Goal: Task Accomplishment & Management: Manage account settings

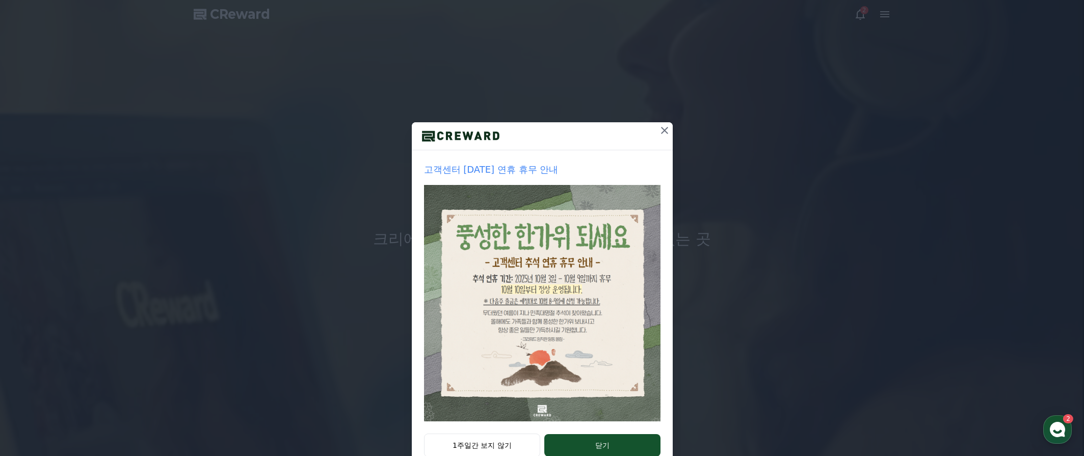
click at [667, 127] on icon at bounding box center [664, 130] width 7 height 7
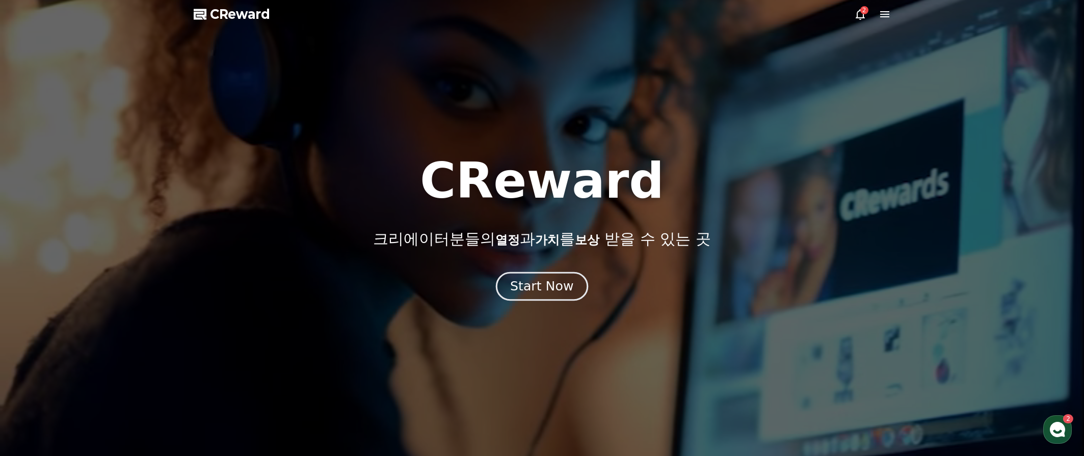
click at [568, 286] on div "Start Now" at bounding box center [541, 286] width 63 height 17
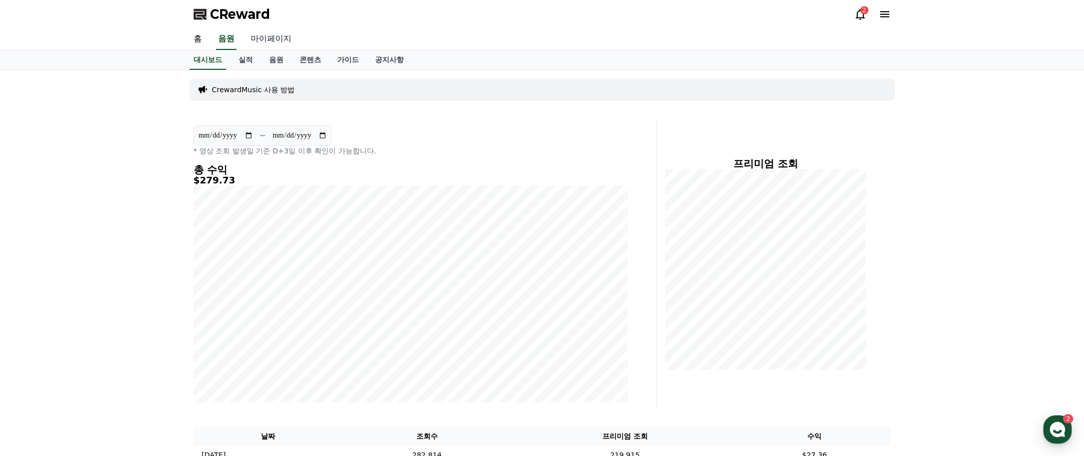
click at [261, 40] on link "마이페이지" at bounding box center [271, 39] width 57 height 21
select select "**********"
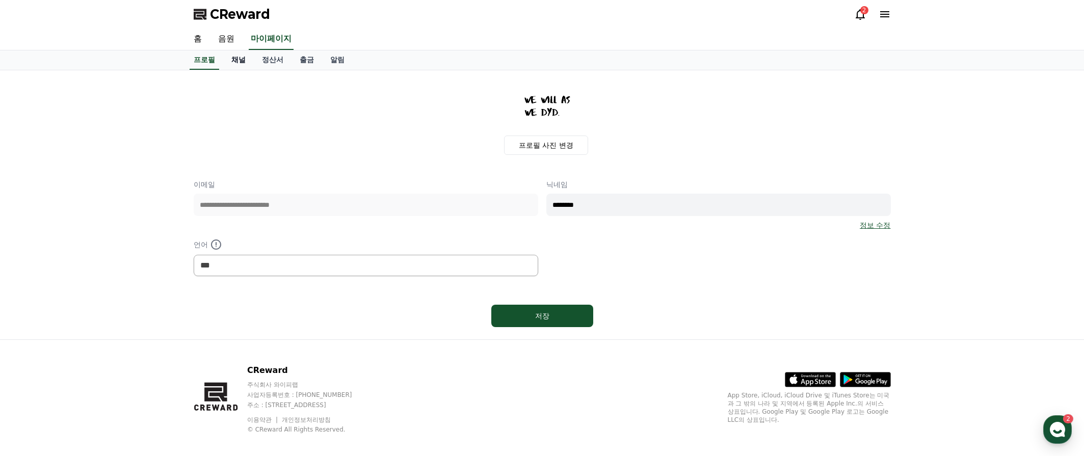
click at [237, 59] on link "채널" at bounding box center [238, 59] width 31 height 19
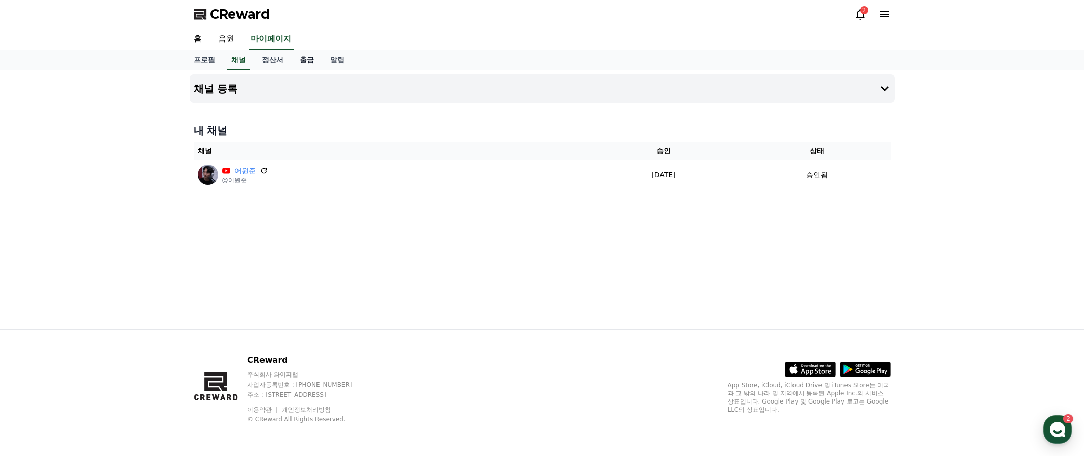
click at [292, 58] on link "출금" at bounding box center [307, 59] width 31 height 19
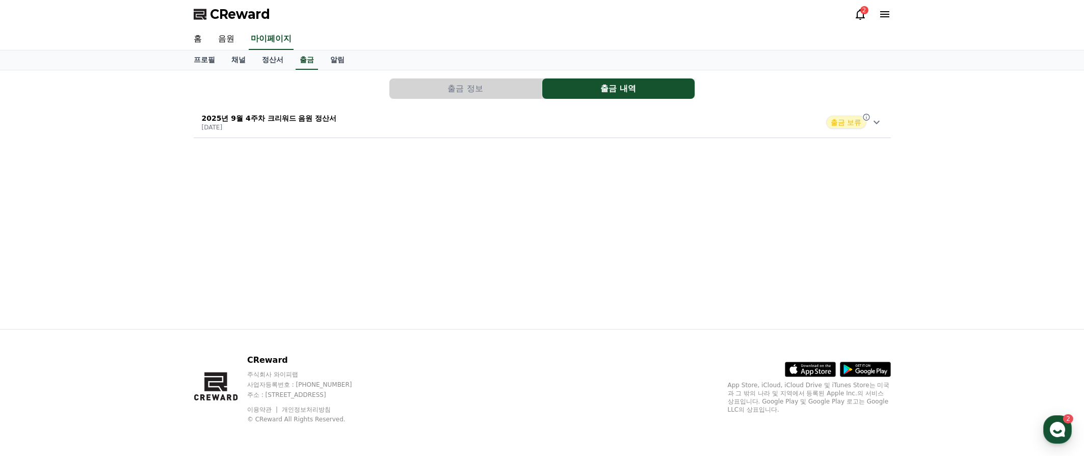
click at [883, 124] on div "2025년 9월 4주차 크리워드 음원 정산서 [DATE] 출금 보류" at bounding box center [542, 122] width 697 height 27
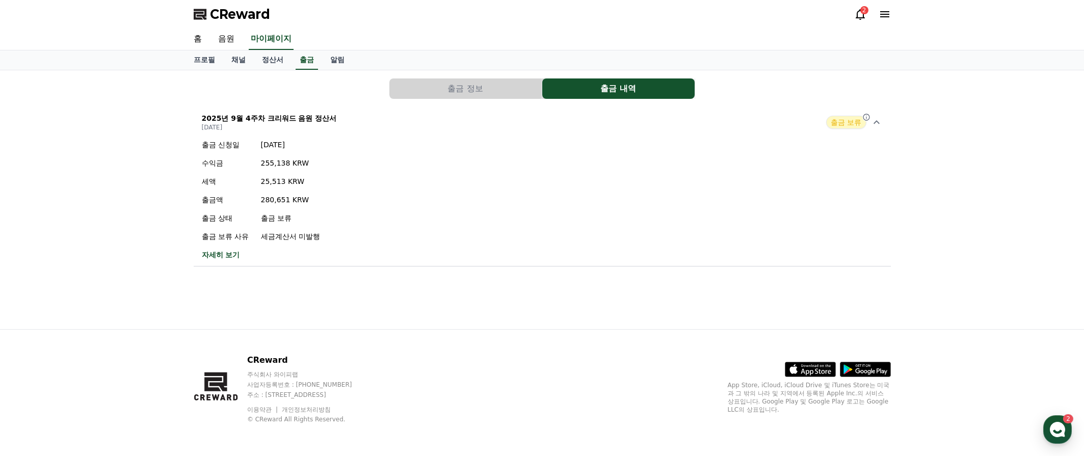
click at [499, 91] on button "출금 정보" at bounding box center [465, 89] width 152 height 20
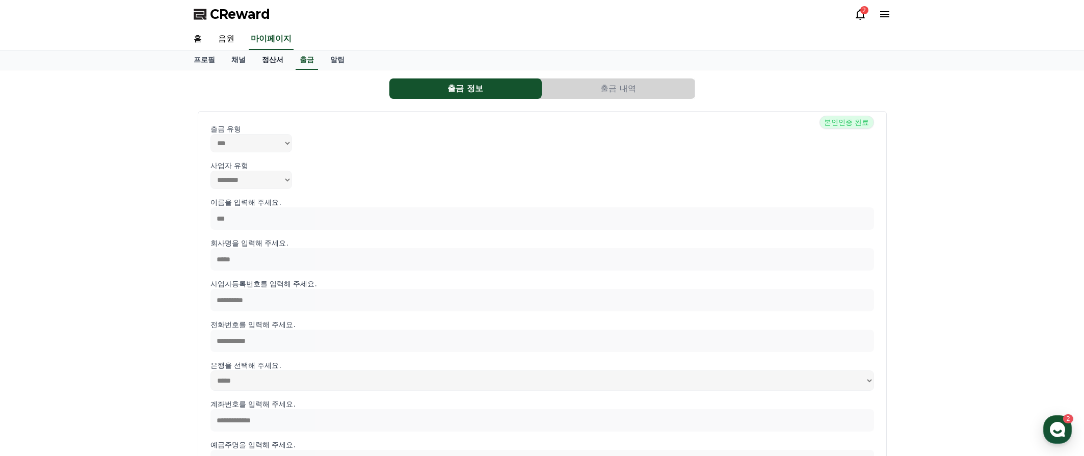
click at [254, 56] on link "정산서" at bounding box center [273, 59] width 38 height 19
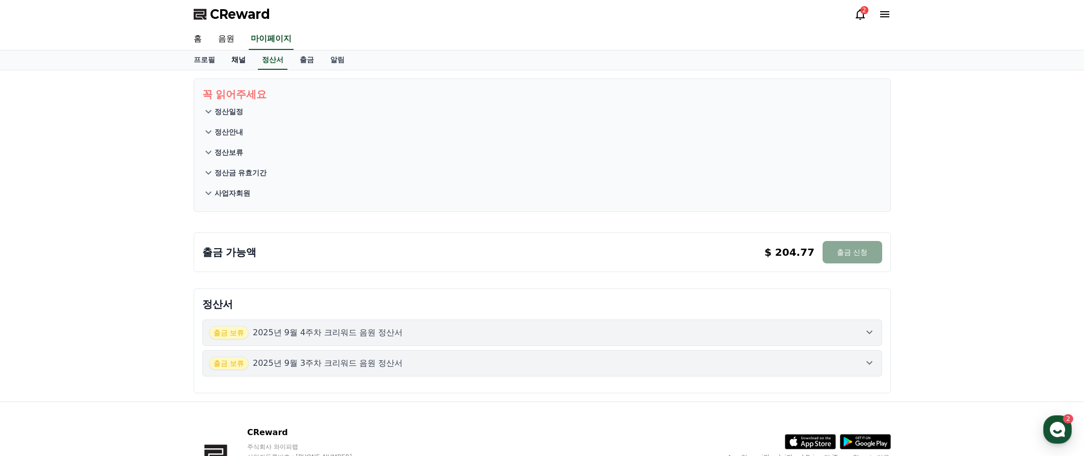
click at [236, 59] on link "채널" at bounding box center [238, 59] width 31 height 19
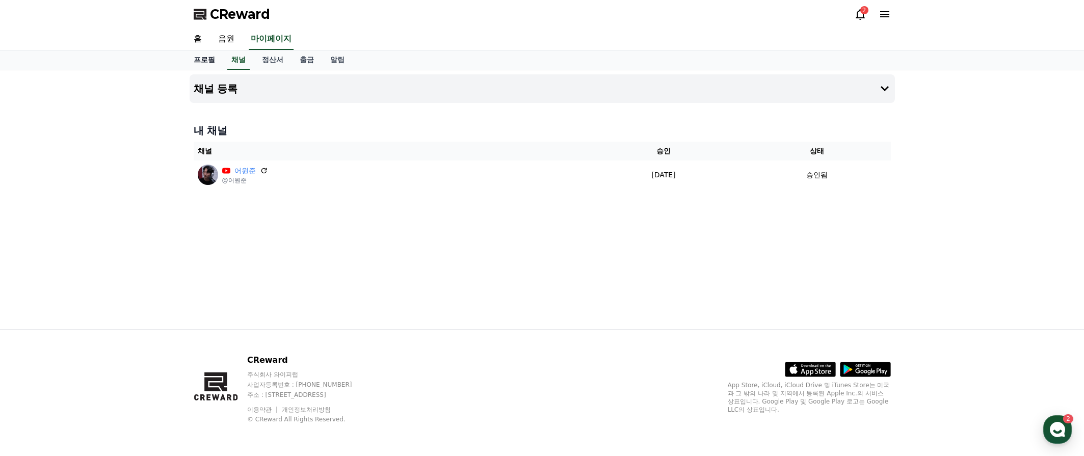
click at [212, 61] on link "프로필" at bounding box center [205, 59] width 38 height 19
select select "**********"
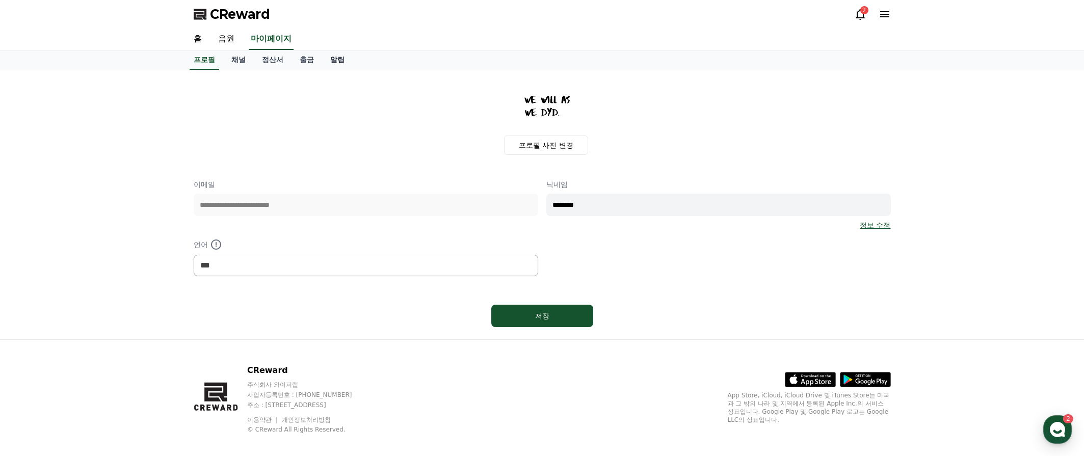
click at [324, 63] on link "알림" at bounding box center [337, 59] width 31 height 19
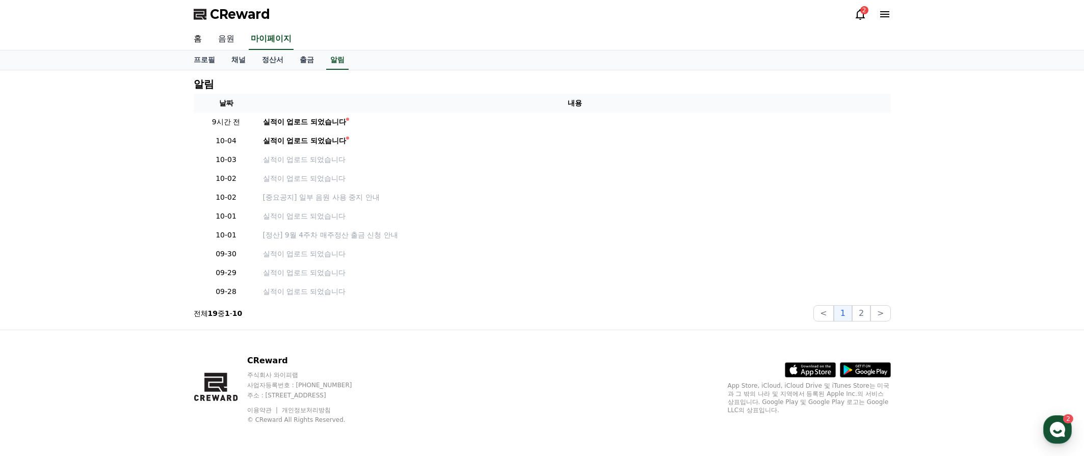
click at [229, 42] on link "음원" at bounding box center [226, 39] width 33 height 21
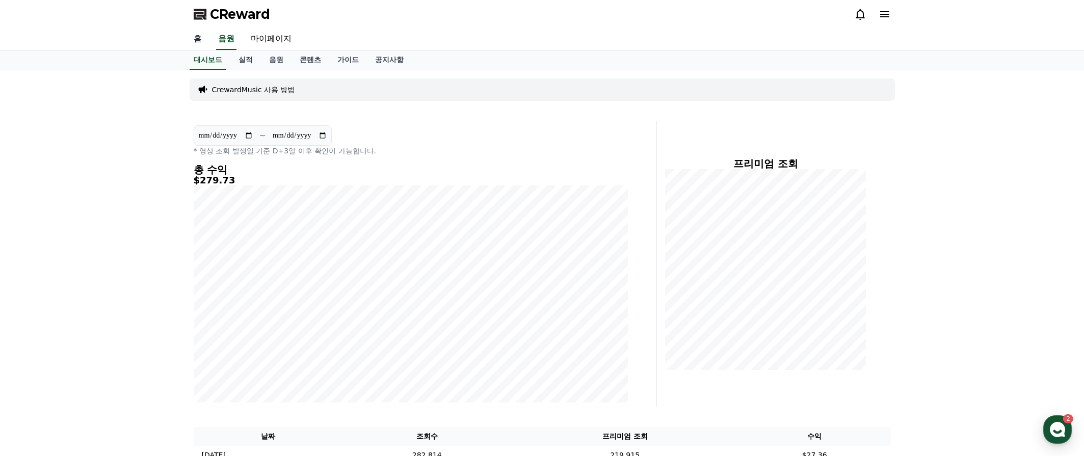
click at [207, 42] on link "홈" at bounding box center [198, 39] width 24 height 21
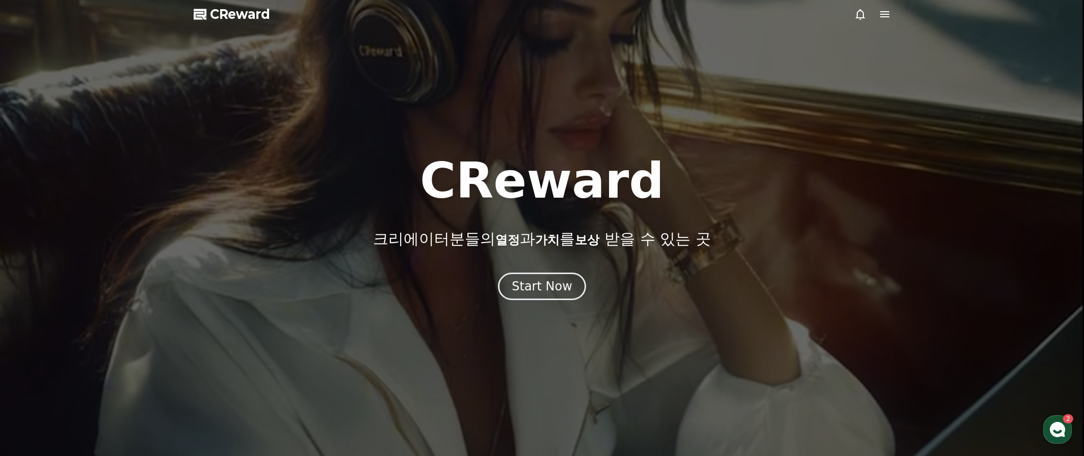
click at [526, 270] on div "CReward 크리에이터분들의 열정 과 가치 를 보상 받을 수 있는 곳 Start Now" at bounding box center [542, 229] width 1084 height 144
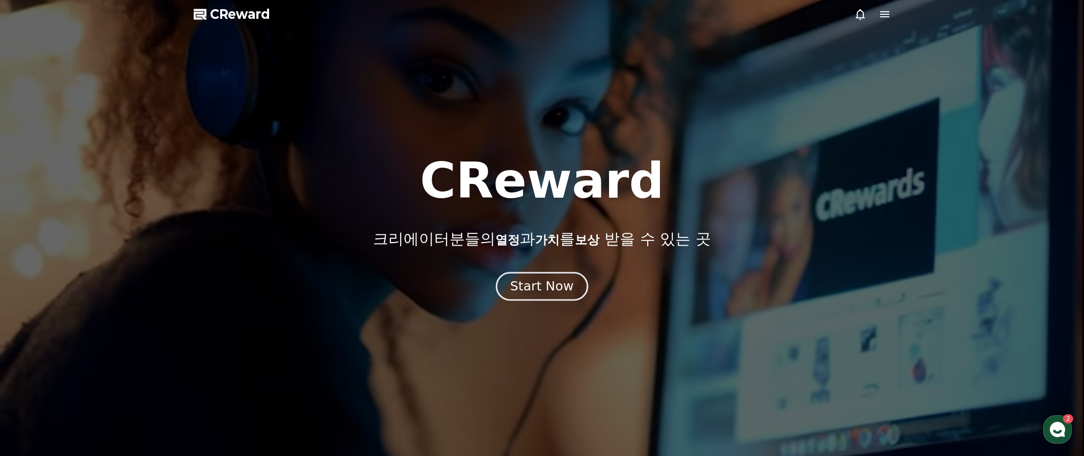
click at [532, 289] on div "Start Now" at bounding box center [541, 286] width 63 height 17
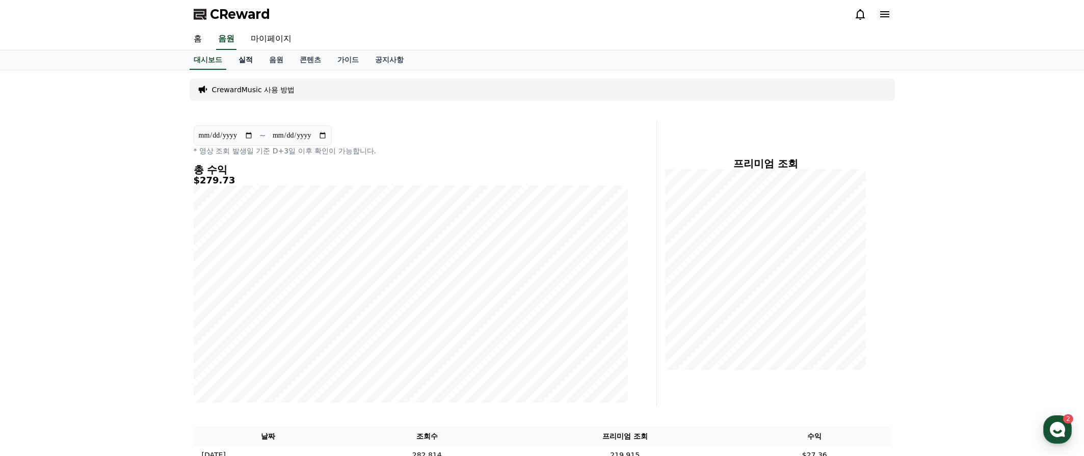
click at [246, 60] on link "실적" at bounding box center [245, 59] width 31 height 19
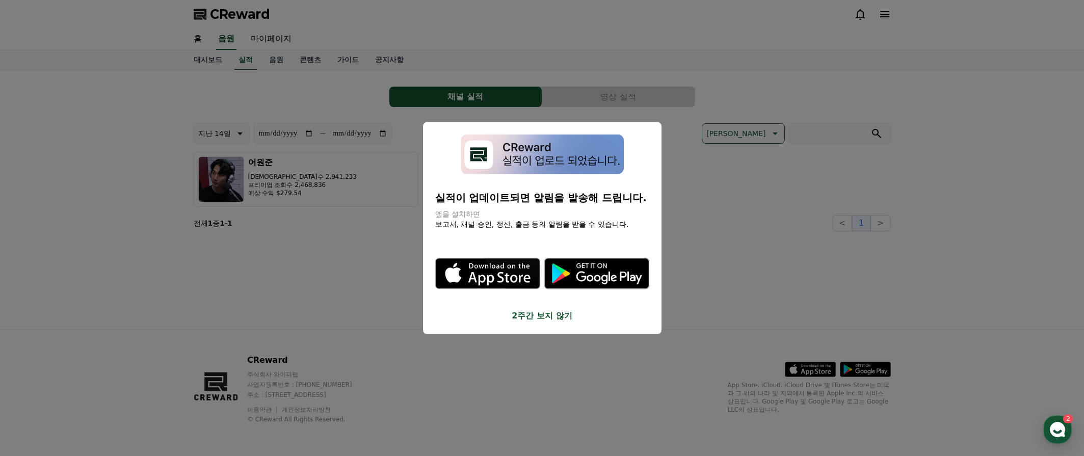
click at [734, 292] on button "close modal" at bounding box center [542, 228] width 1084 height 456
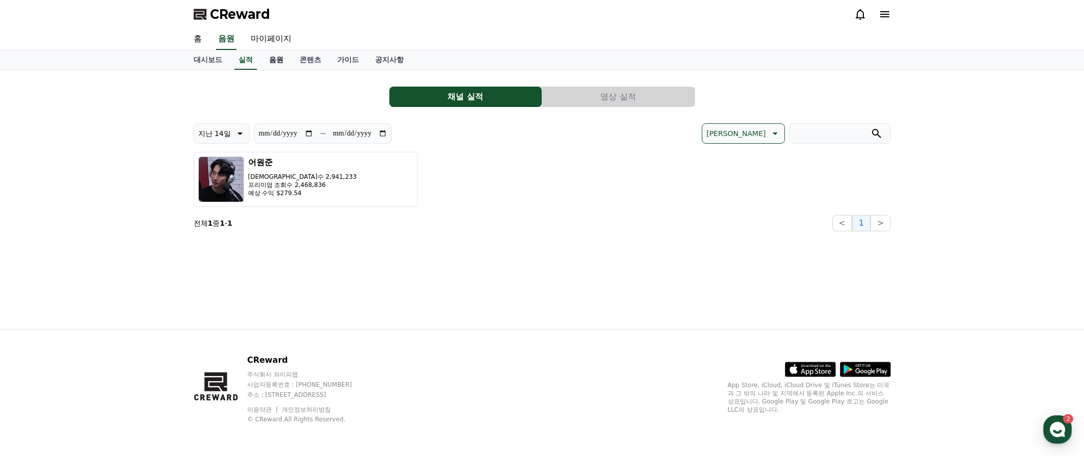
click at [267, 61] on link "음원" at bounding box center [276, 59] width 31 height 19
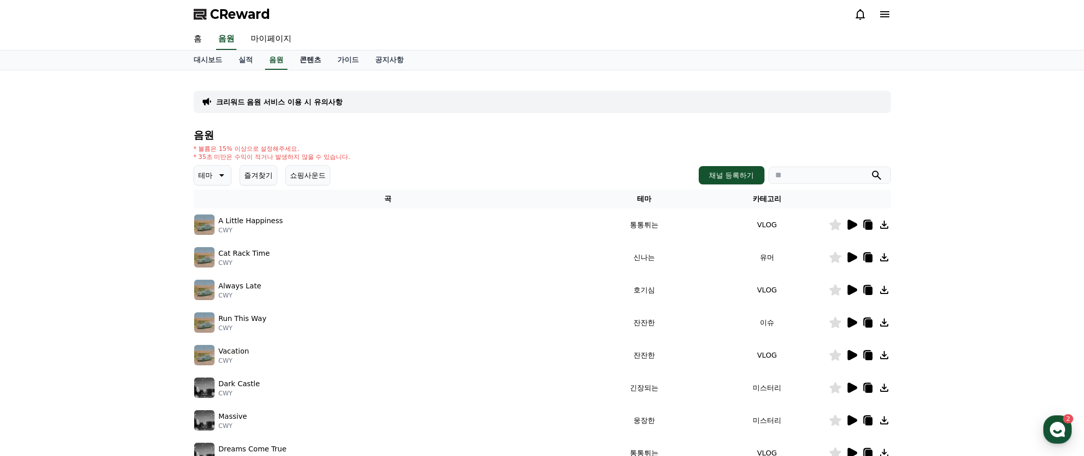
click at [293, 59] on link "콘텐츠" at bounding box center [311, 59] width 38 height 19
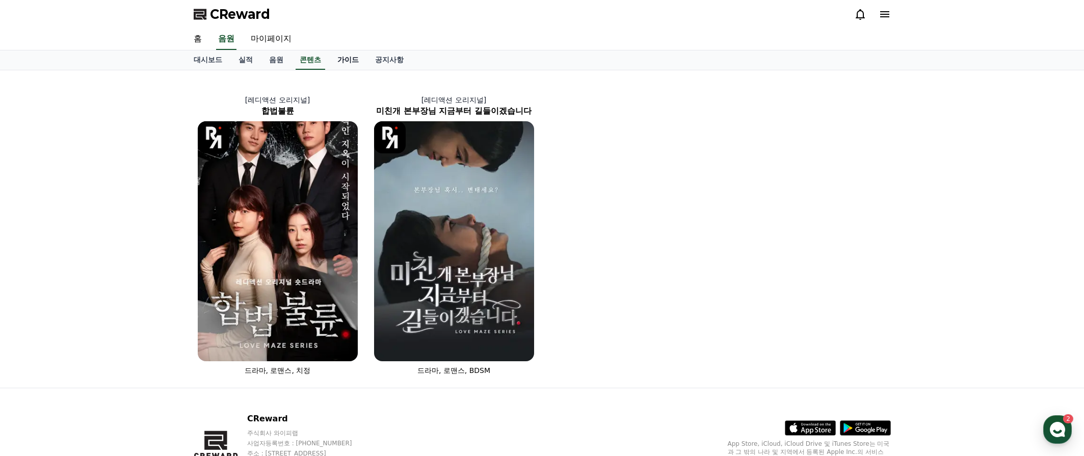
click at [329, 56] on link "가이드" at bounding box center [348, 59] width 38 height 19
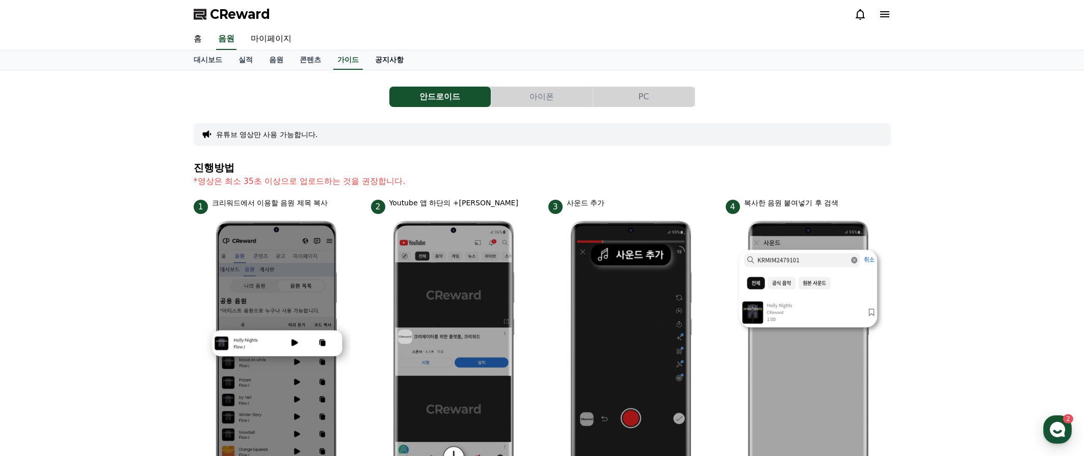
click at [367, 56] on link "공지사항" at bounding box center [389, 59] width 45 height 19
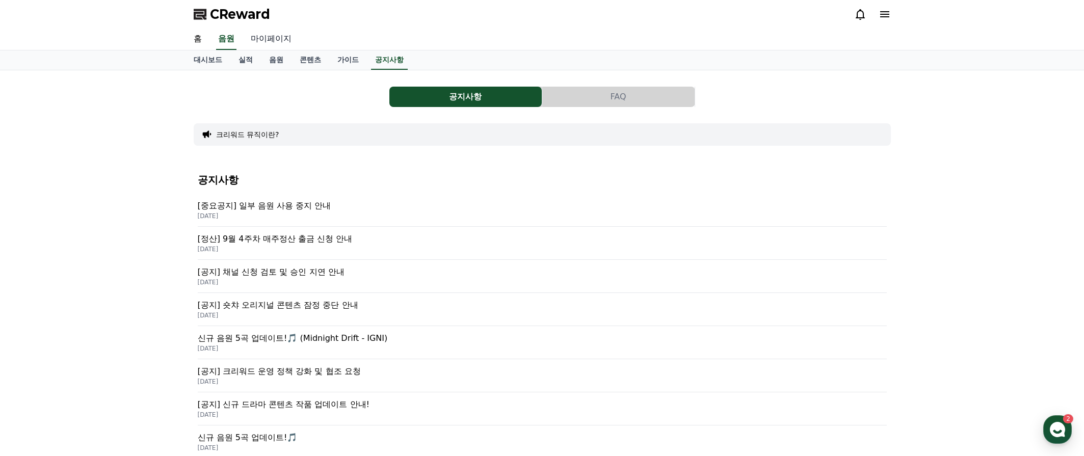
click at [266, 42] on link "마이페이지" at bounding box center [271, 39] width 57 height 21
select select "**********"
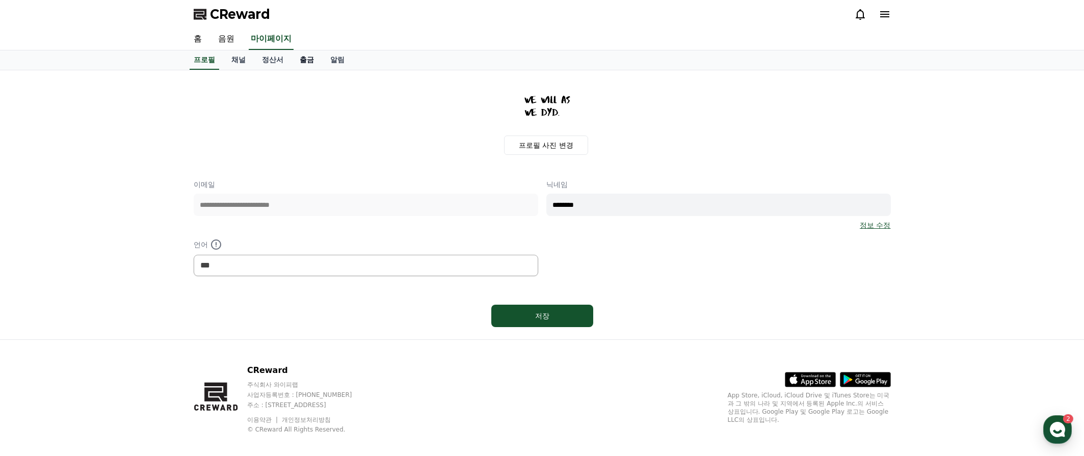
click at [306, 62] on link "출금" at bounding box center [307, 59] width 31 height 19
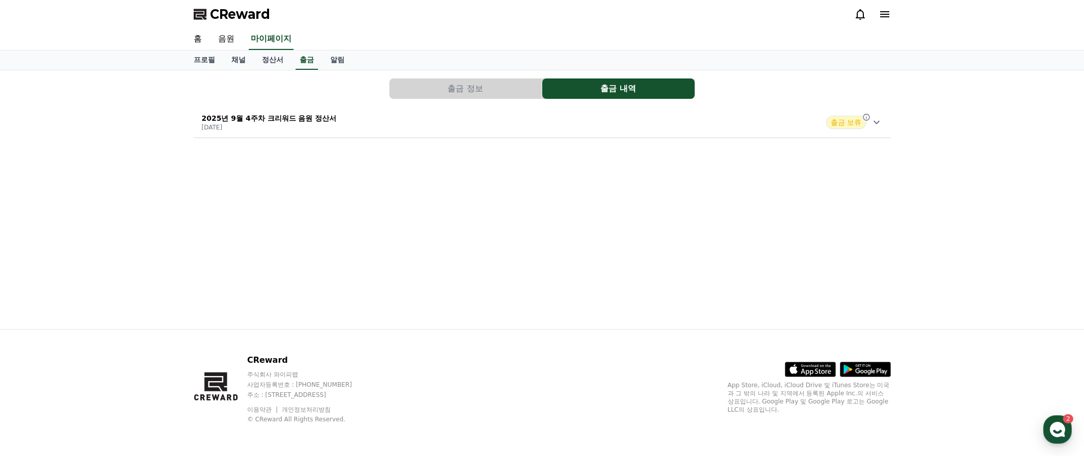
click at [517, 93] on button "출금 정보" at bounding box center [465, 89] width 152 height 20
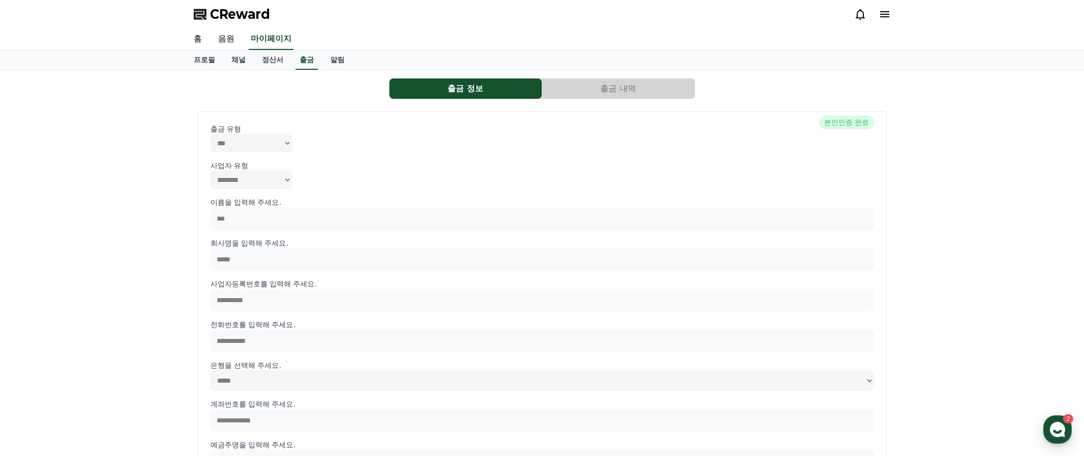
click at [571, 88] on button "출금 내역" at bounding box center [618, 89] width 152 height 20
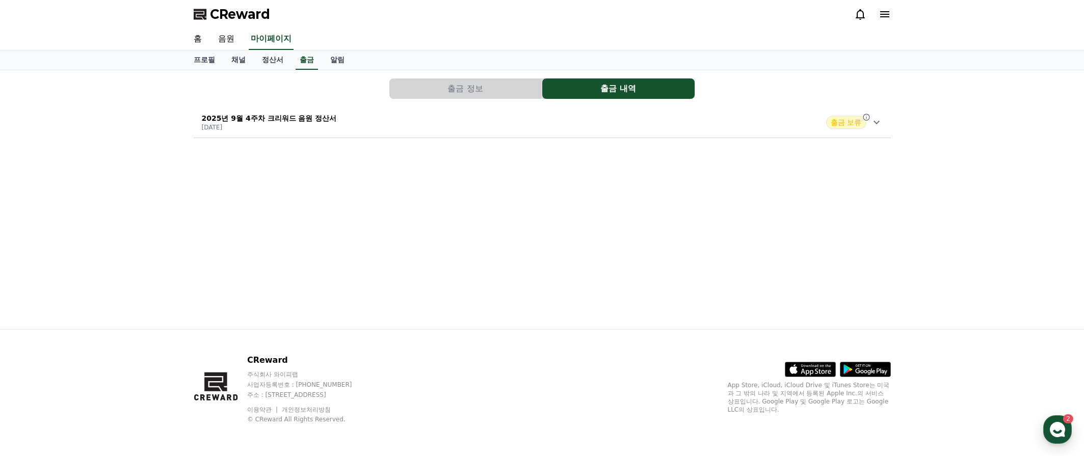
click at [880, 129] on div "2025년 9월 4주차 크리워드 음원 정산서 [DATE] 출금 보류" at bounding box center [542, 122] width 697 height 27
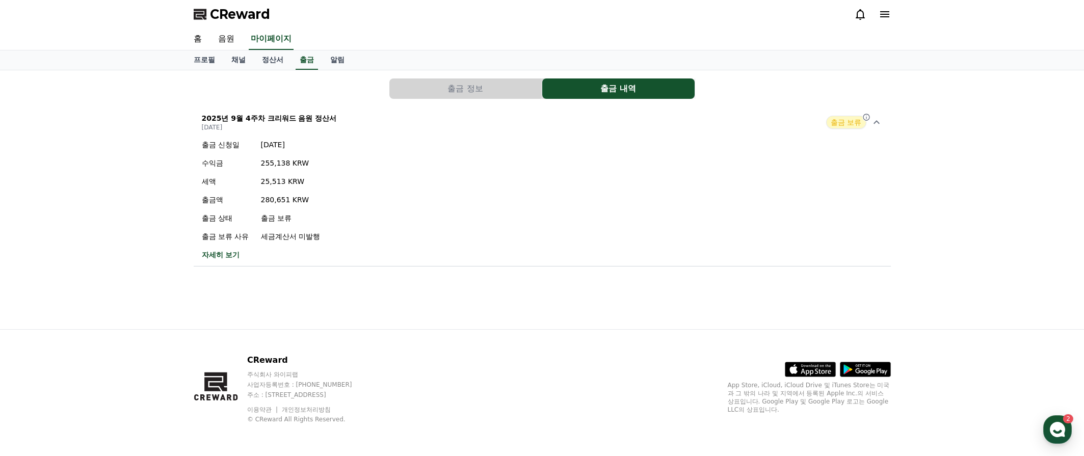
click at [586, 83] on button "출금 내역" at bounding box center [618, 89] width 152 height 20
click at [877, 124] on icon at bounding box center [877, 122] width 12 height 12
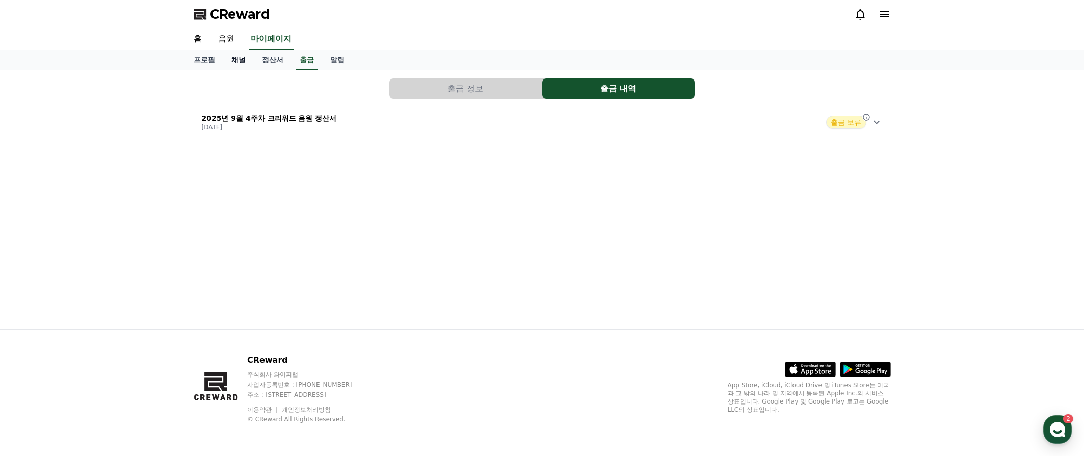
click at [230, 61] on link "채널" at bounding box center [238, 59] width 31 height 19
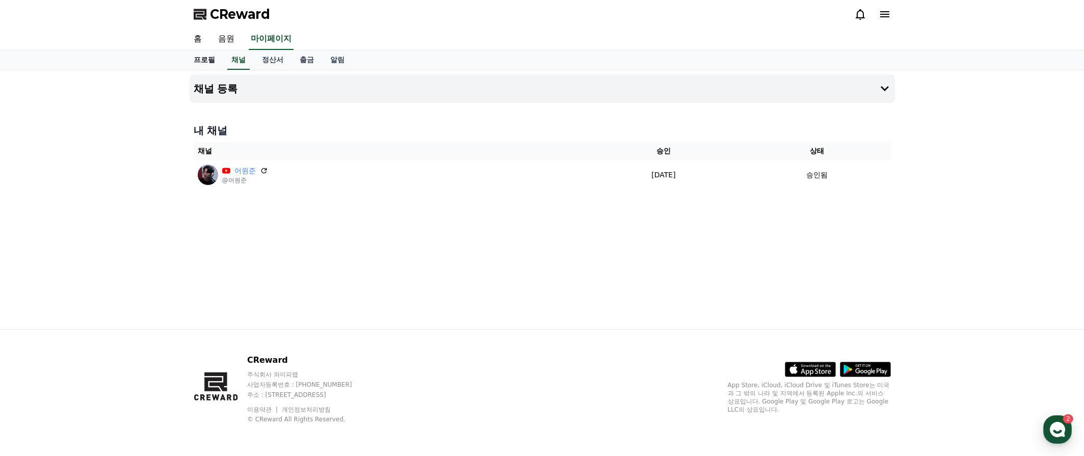
click at [219, 60] on link "프로필" at bounding box center [205, 59] width 38 height 19
select select "**********"
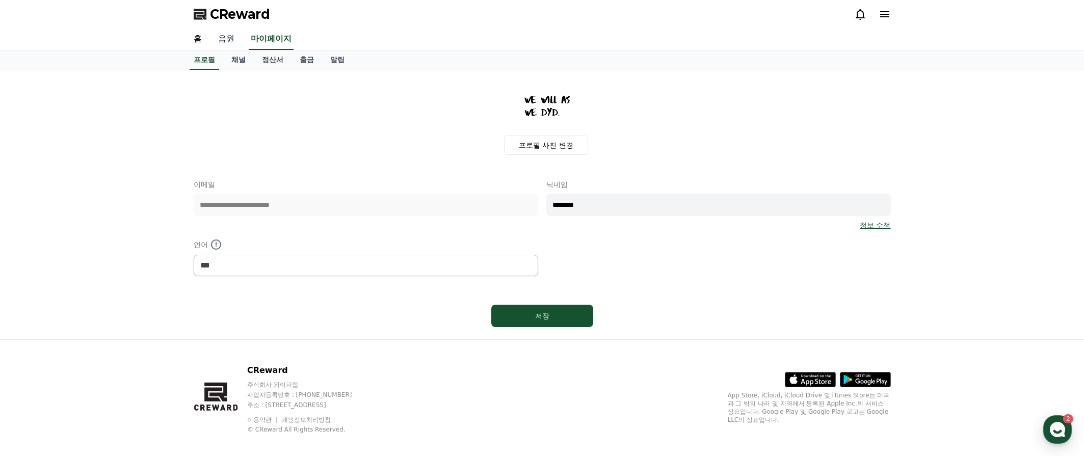
click at [220, 34] on link "음원" at bounding box center [226, 39] width 33 height 21
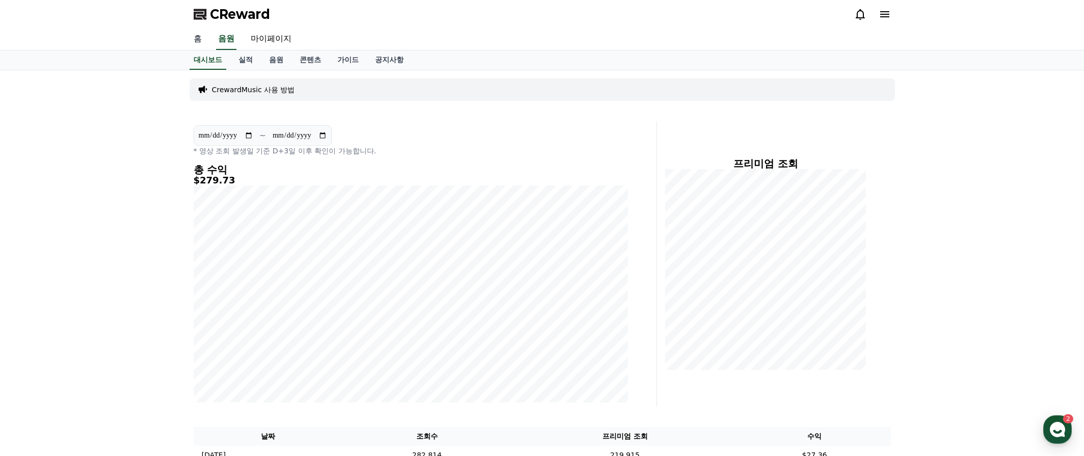
click at [193, 35] on link "홈" at bounding box center [198, 39] width 24 height 21
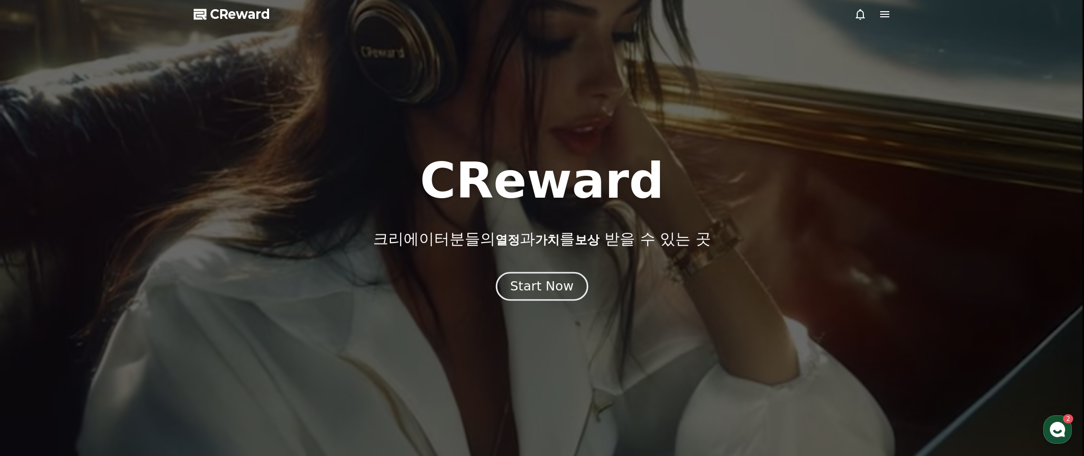
click at [542, 280] on div "Start Now" at bounding box center [541, 286] width 63 height 17
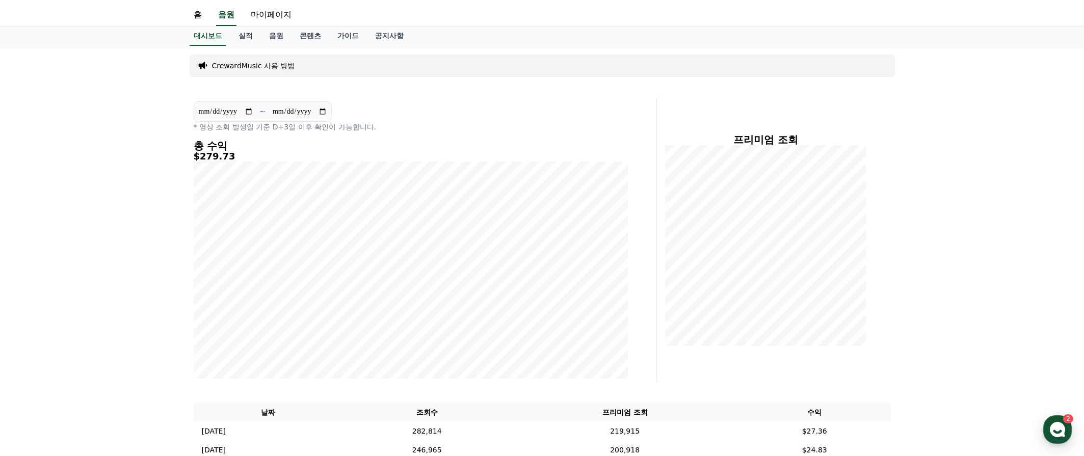
scroll to position [23, 0]
click at [376, 132] on p "* 영상 조회 발생일 기준 D+3일 이후 확인이 가능합니다." at bounding box center [411, 127] width 434 height 10
click at [279, 34] on link "음원" at bounding box center [276, 36] width 31 height 19
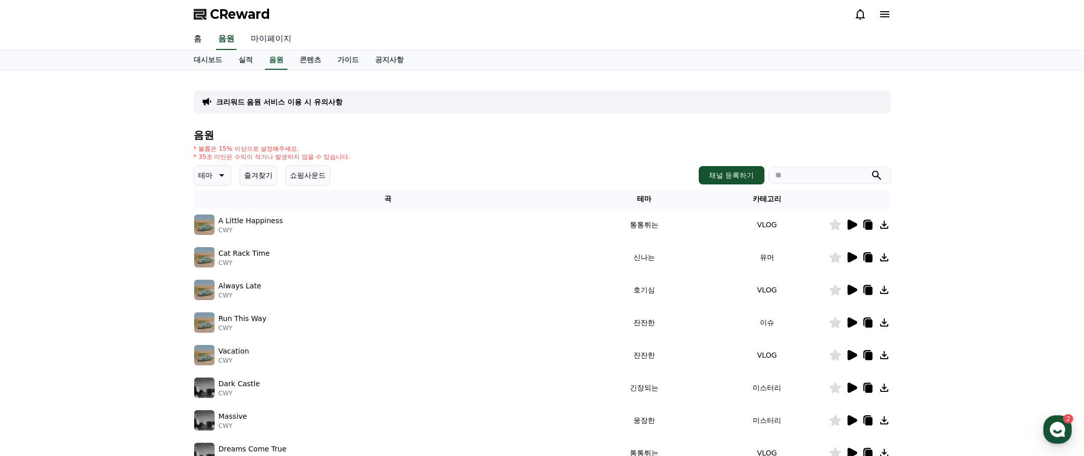
click at [278, 35] on link "마이페이지" at bounding box center [271, 39] width 57 height 21
select select "**********"
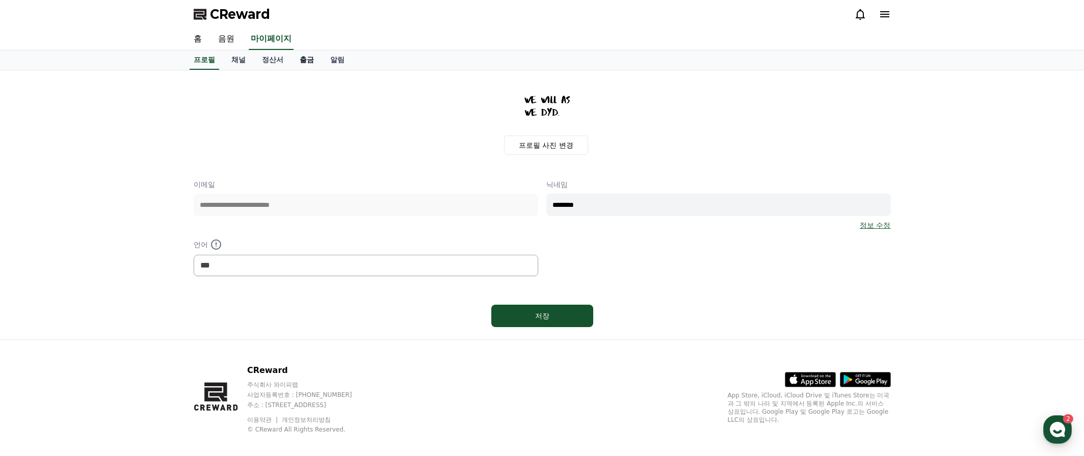
click at [292, 60] on link "출금" at bounding box center [307, 59] width 31 height 19
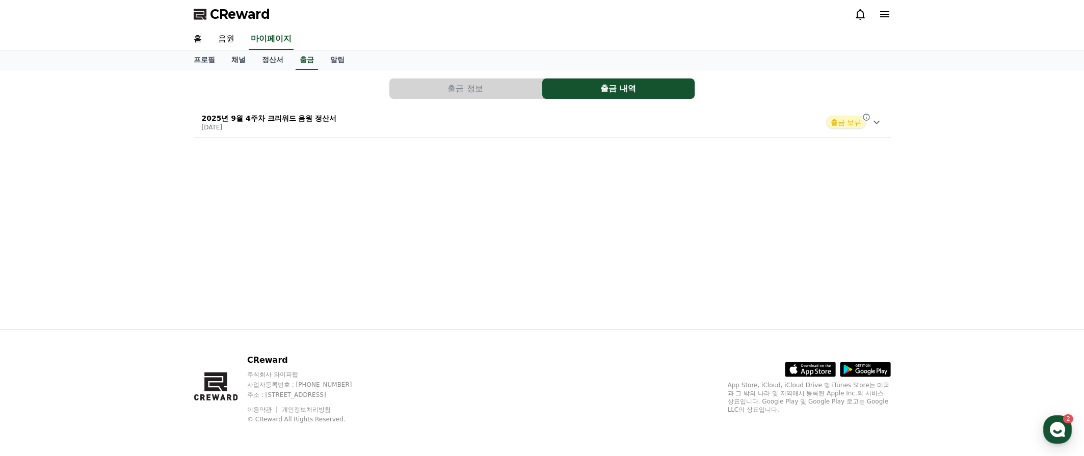
click at [875, 112] on div "2025년 9월 4주차 크리워드 음원 정산서 [DATE] 출금 보류" at bounding box center [542, 122] width 697 height 27
